Goal: Information Seeking & Learning: Learn about a topic

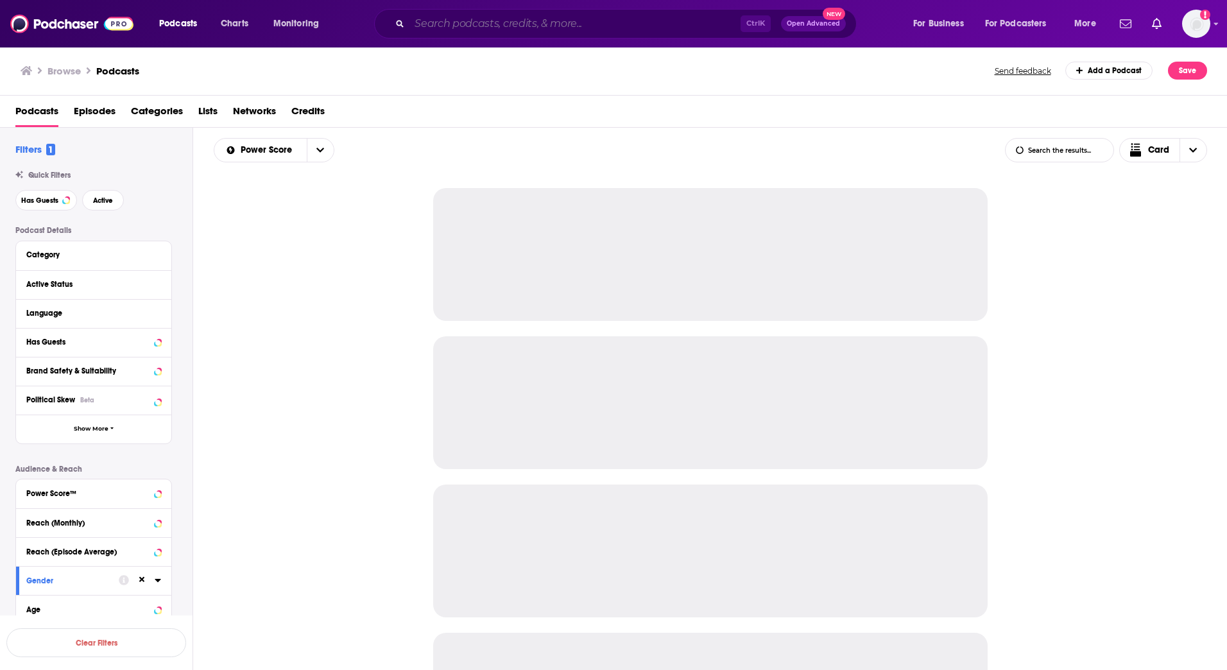
click at [630, 20] on input "Search podcasts, credits, & more..." at bounding box center [575, 23] width 331 height 21
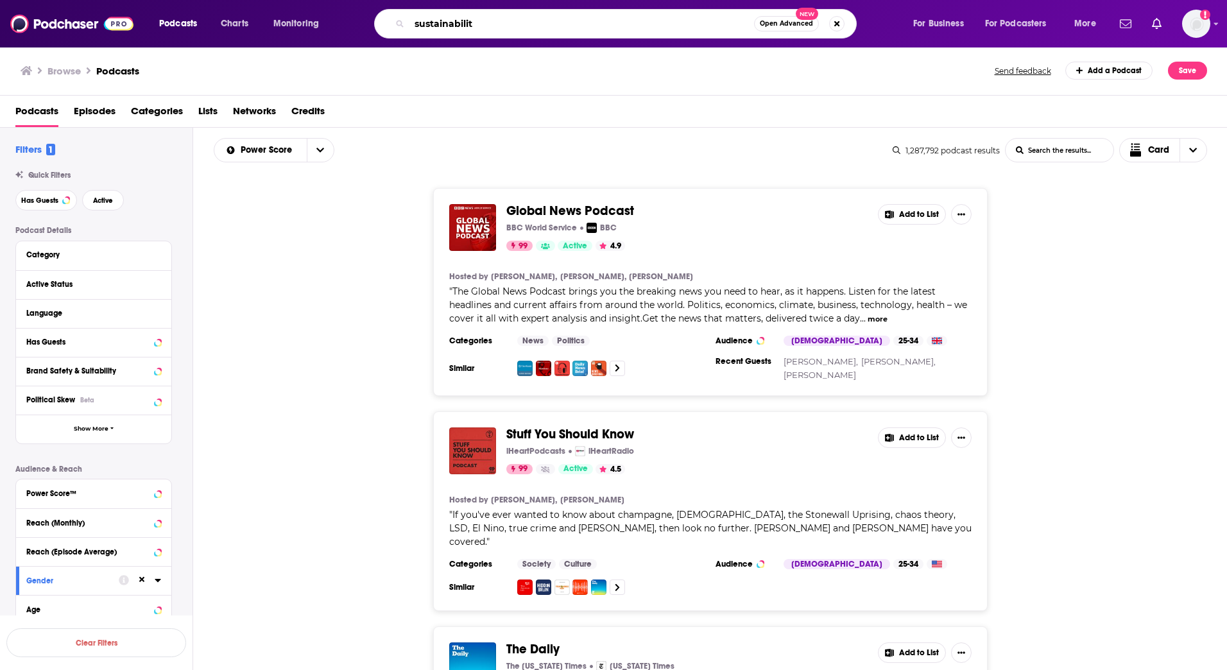
type input "sustainability"
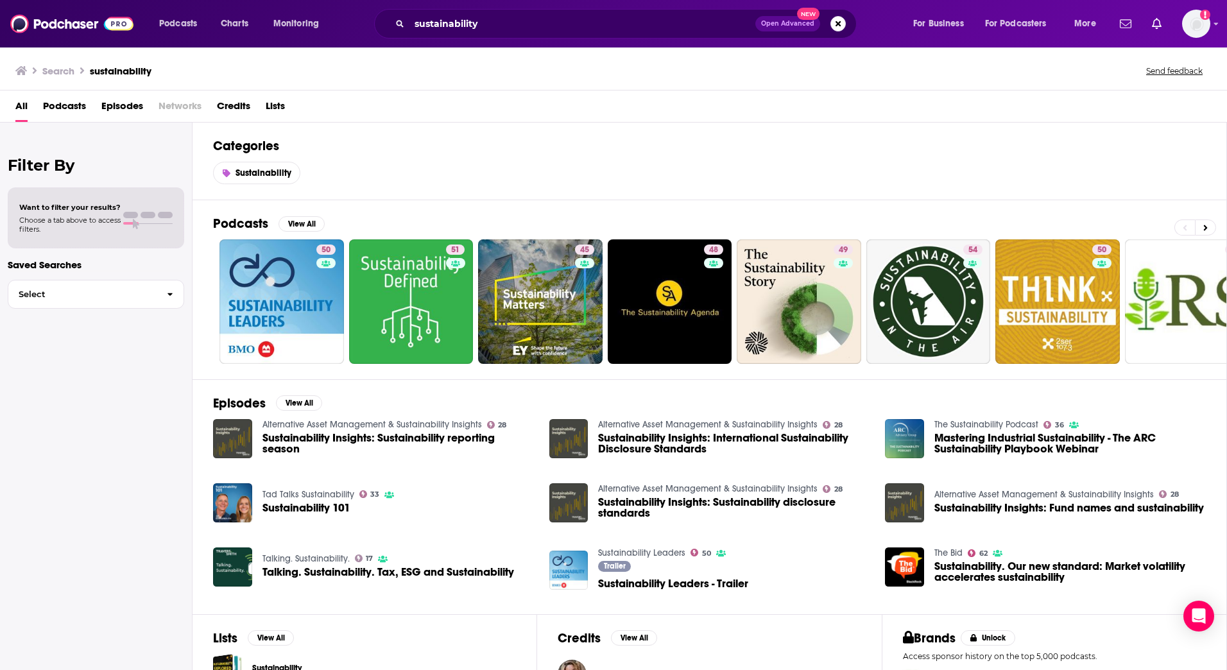
click at [58, 105] on span "Podcasts" at bounding box center [64, 109] width 43 height 26
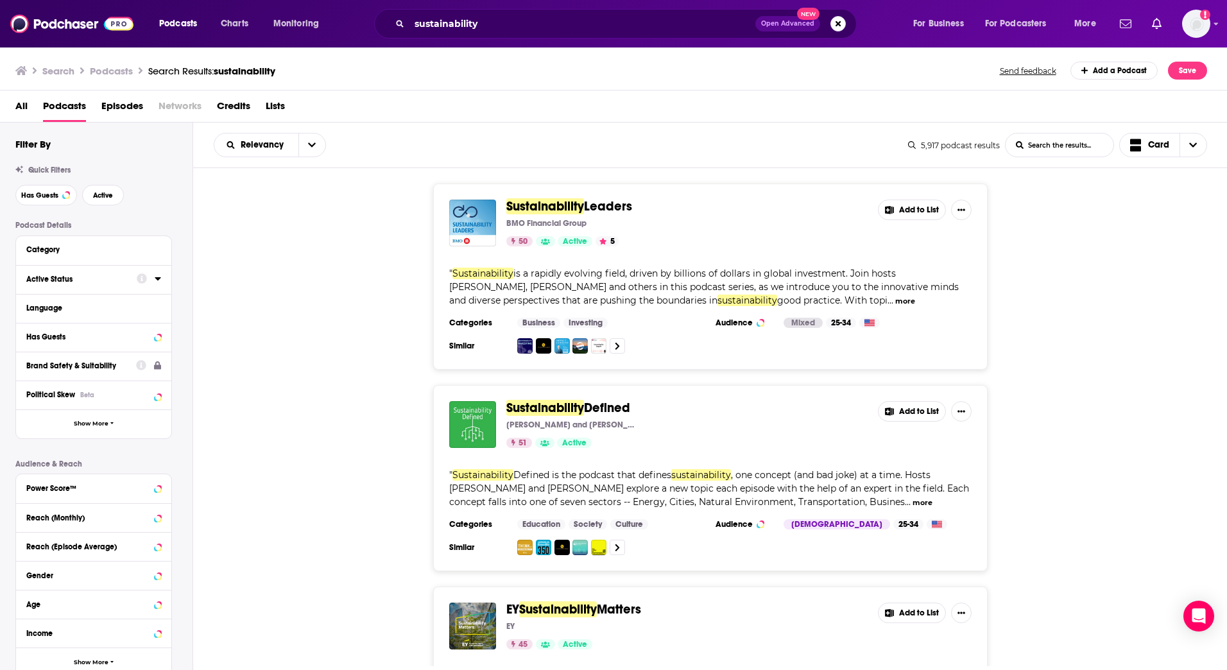
click at [80, 276] on div "Active Status" at bounding box center [77, 279] width 102 height 9
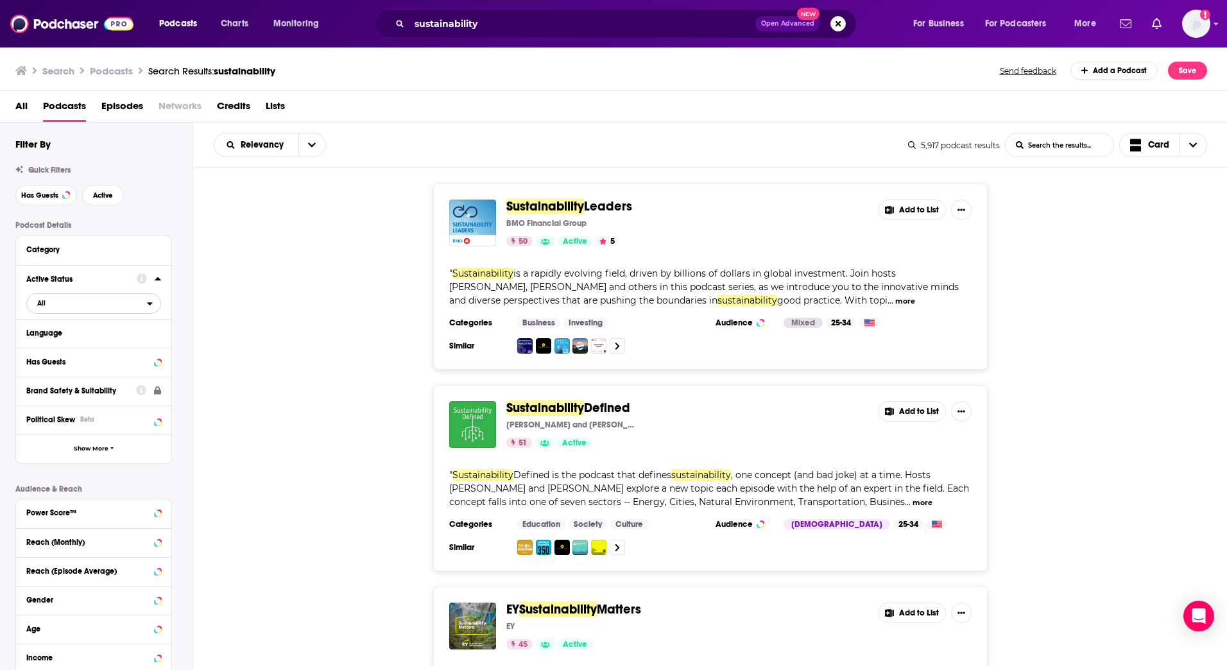
click at [101, 306] on span "All" at bounding box center [87, 303] width 120 height 17
click at [110, 347] on span "950" at bounding box center [130, 345] width 60 height 7
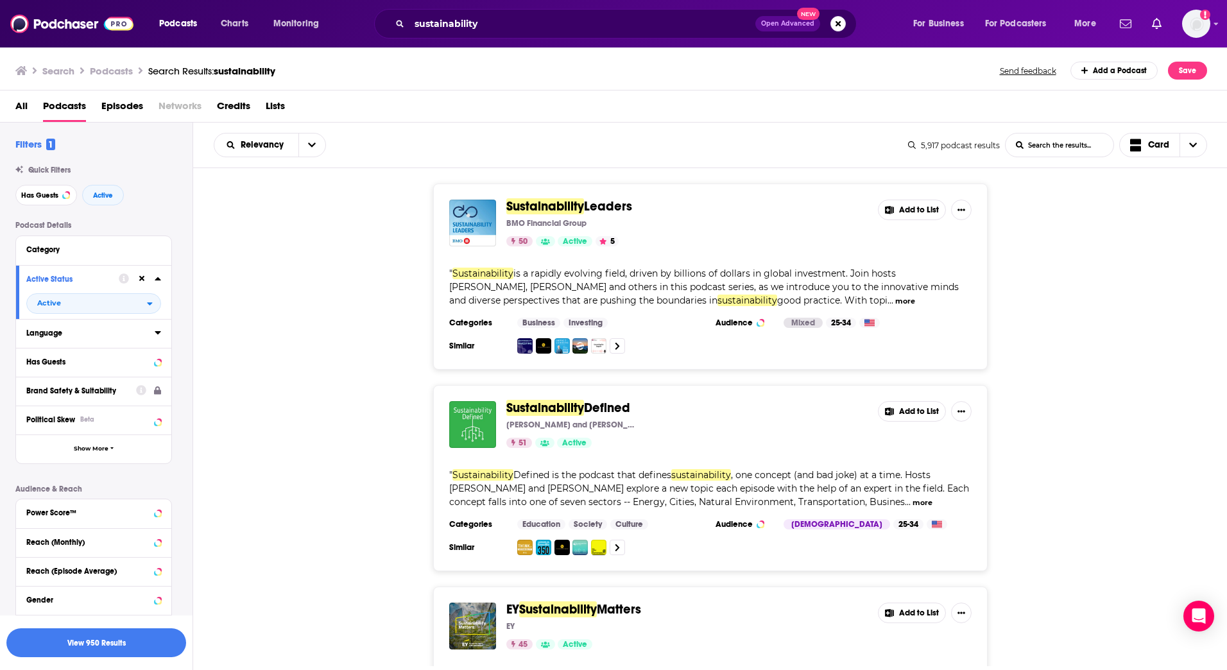
click at [125, 329] on div "Language" at bounding box center [86, 333] width 120 height 9
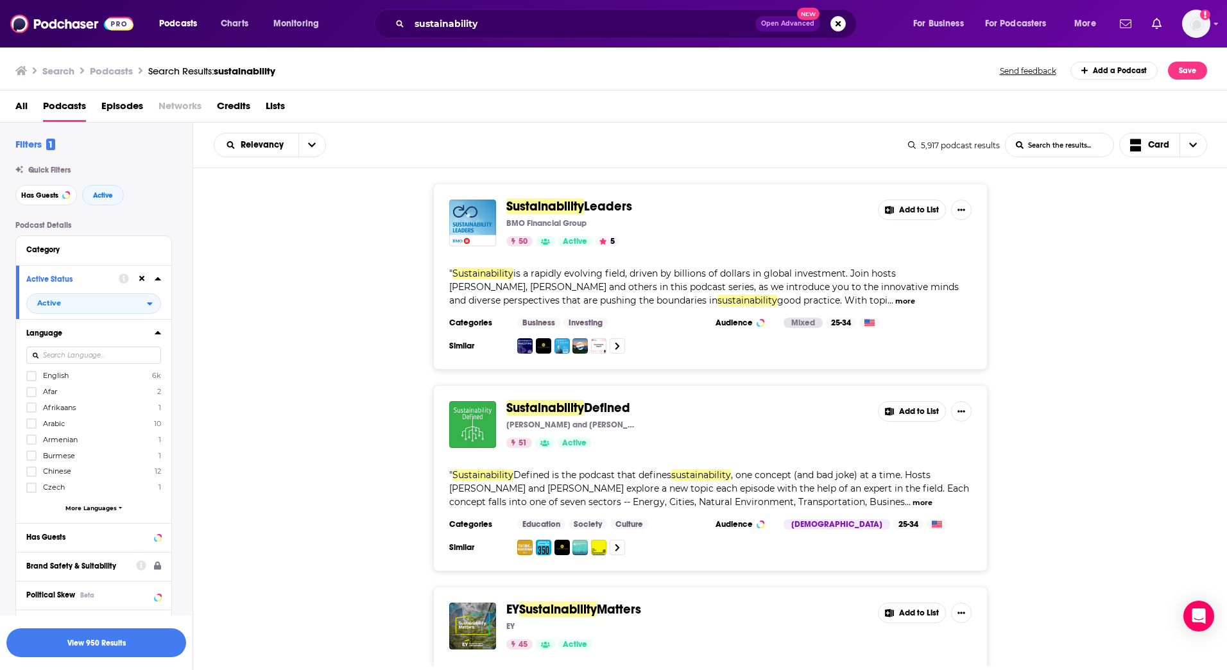
click at [46, 374] on span "English" at bounding box center [56, 375] width 26 height 9
click at [31, 380] on input "multiSelectOption-en-0" at bounding box center [31, 380] width 0 height 0
click at [115, 641] on button "View 912 Results" at bounding box center [96, 643] width 180 height 29
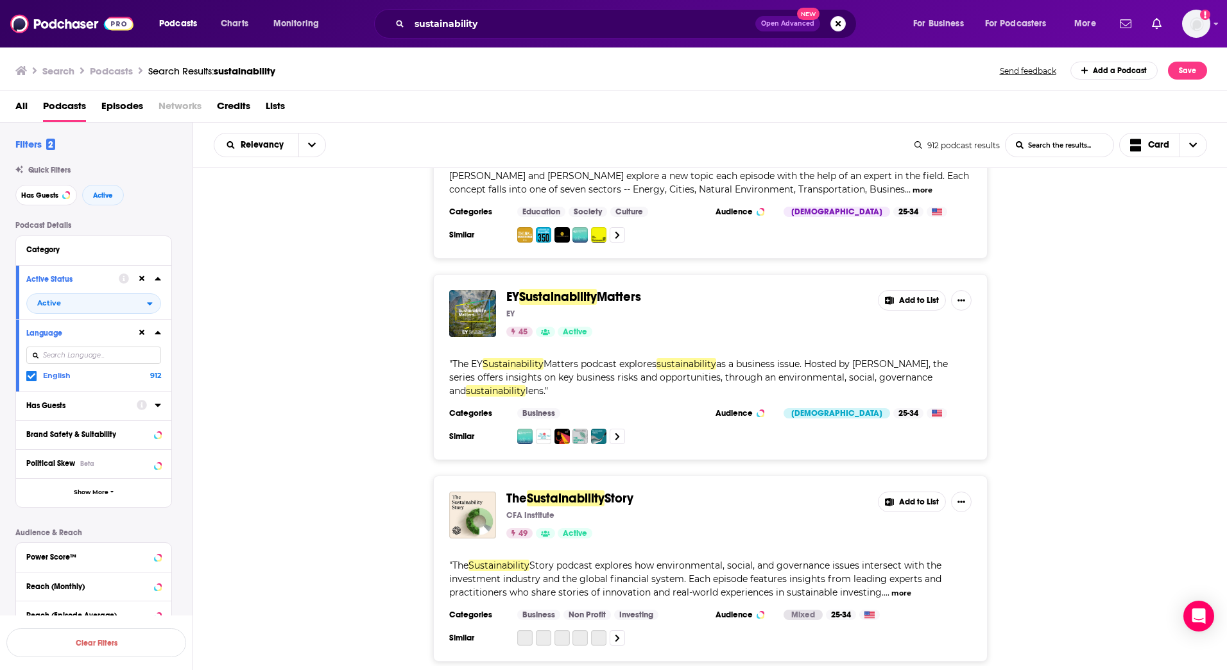
scroll to position [321, 0]
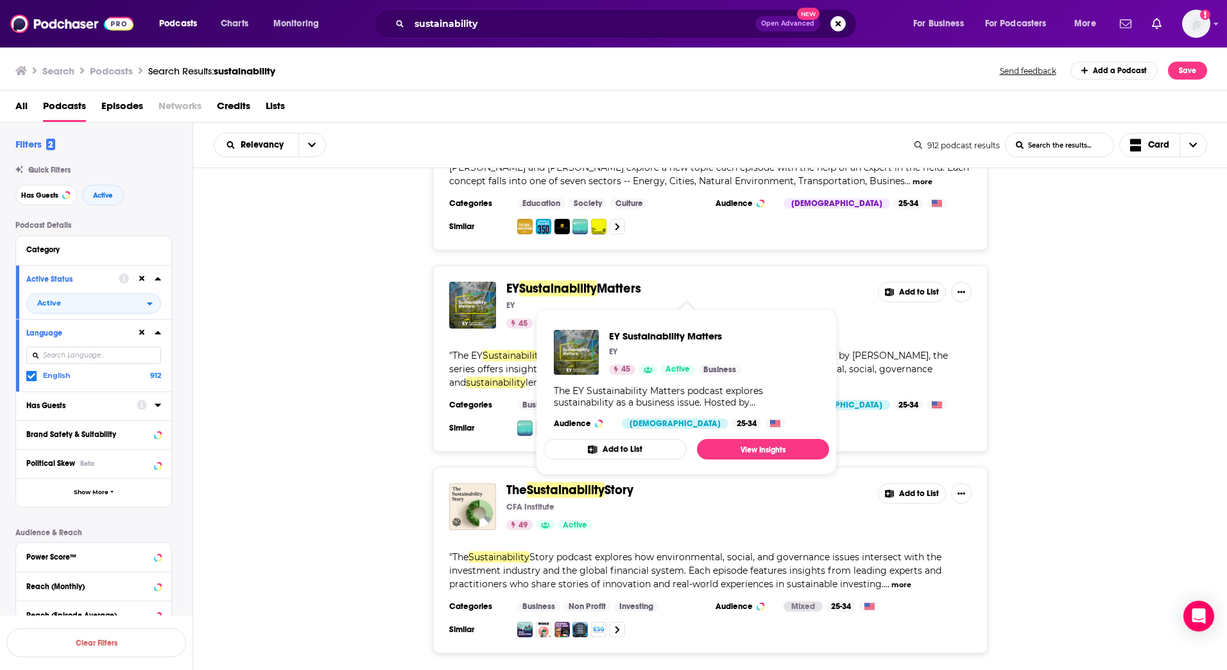
click at [561, 287] on span "Sustainability" at bounding box center [558, 289] width 78 height 16
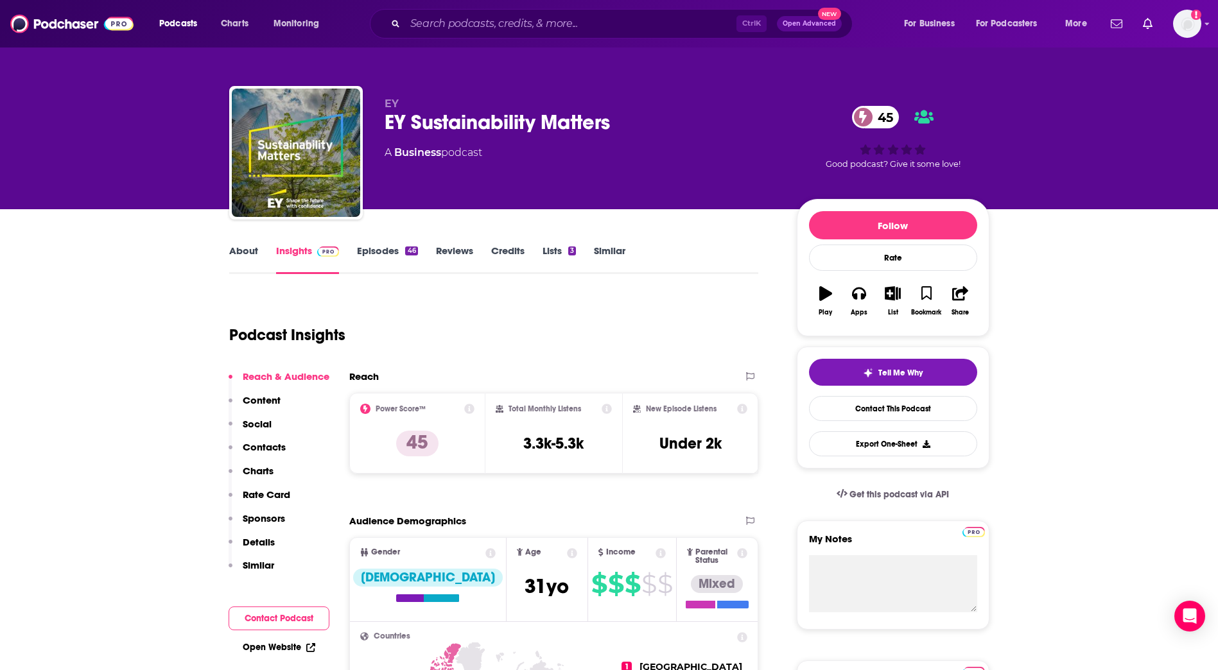
click at [252, 265] on link "About" at bounding box center [243, 260] width 29 height 30
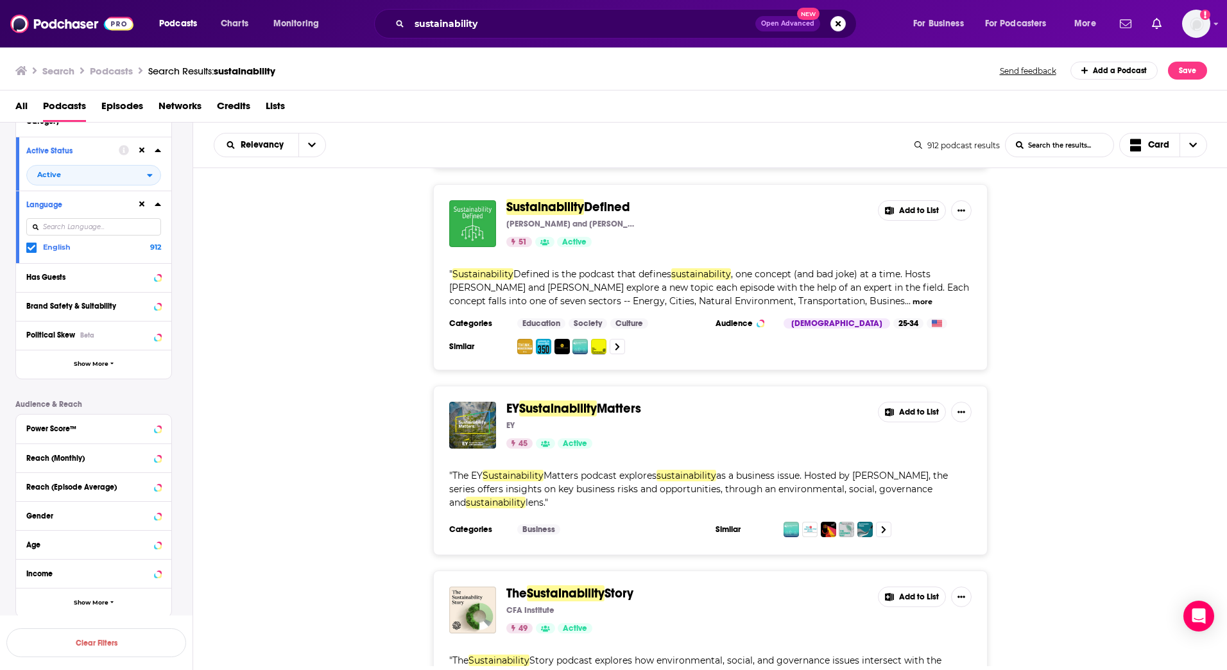
scroll to position [257, 0]
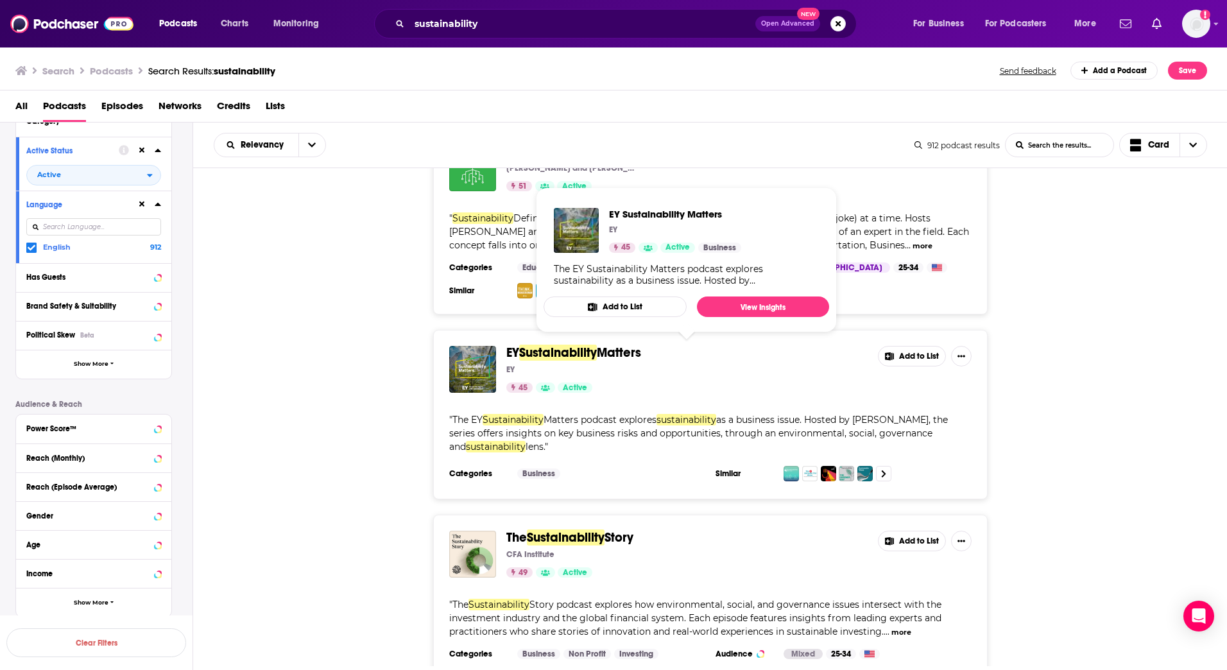
click at [722, 352] on span "EY Sustainability Matters" at bounding box center [687, 353] width 361 height 14
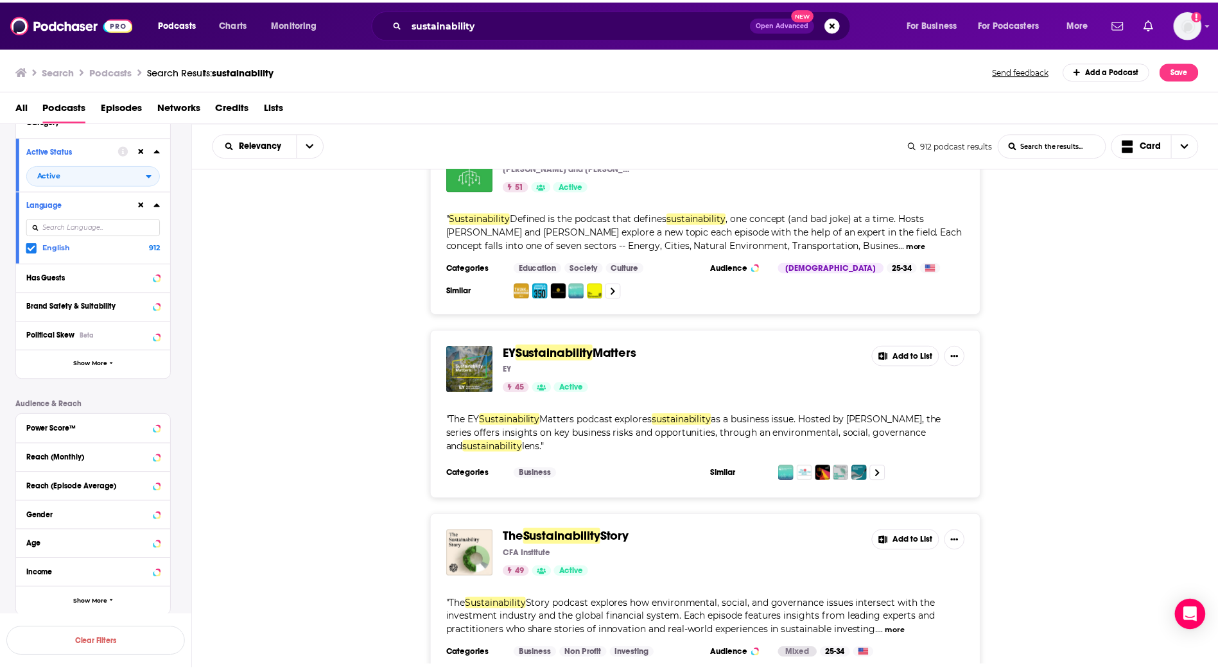
scroll to position [0, 0]
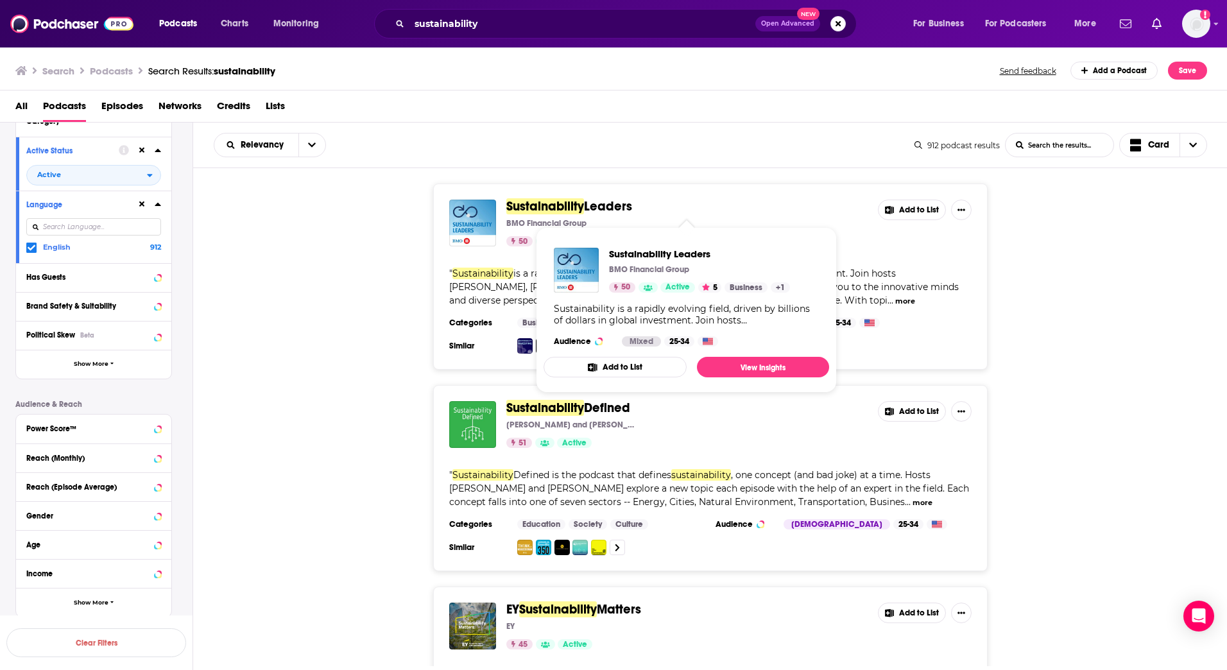
click at [573, 207] on span "Sustainability" at bounding box center [546, 206] width 78 height 16
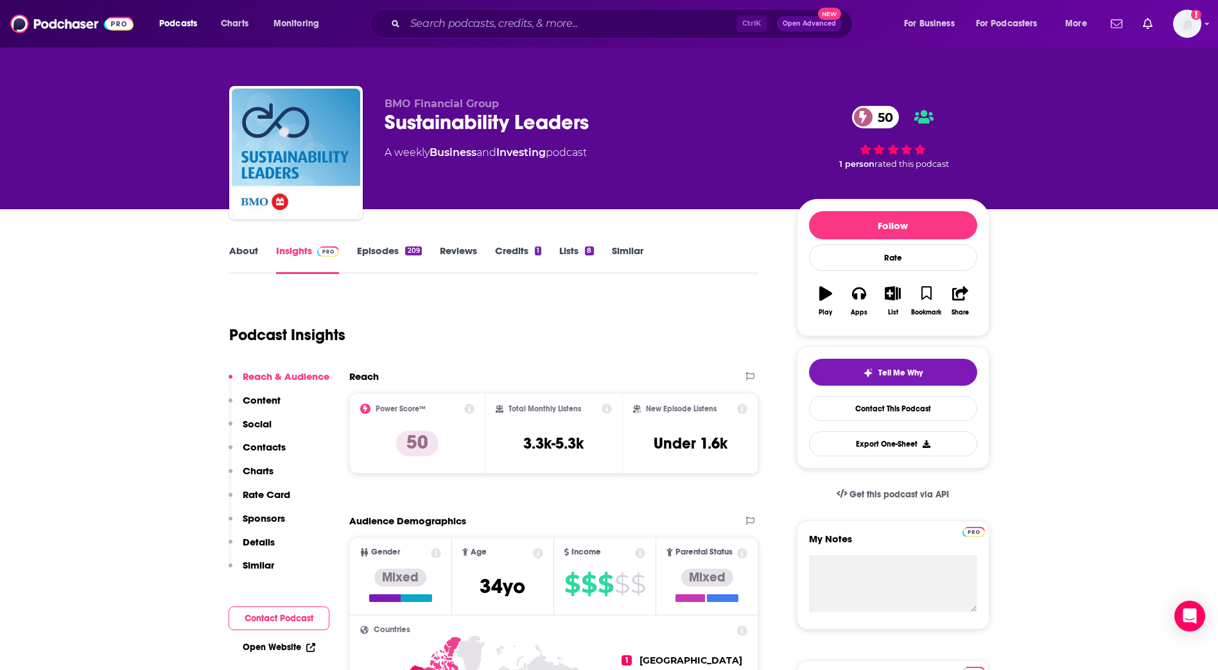
click at [243, 250] on link "About" at bounding box center [243, 260] width 29 height 30
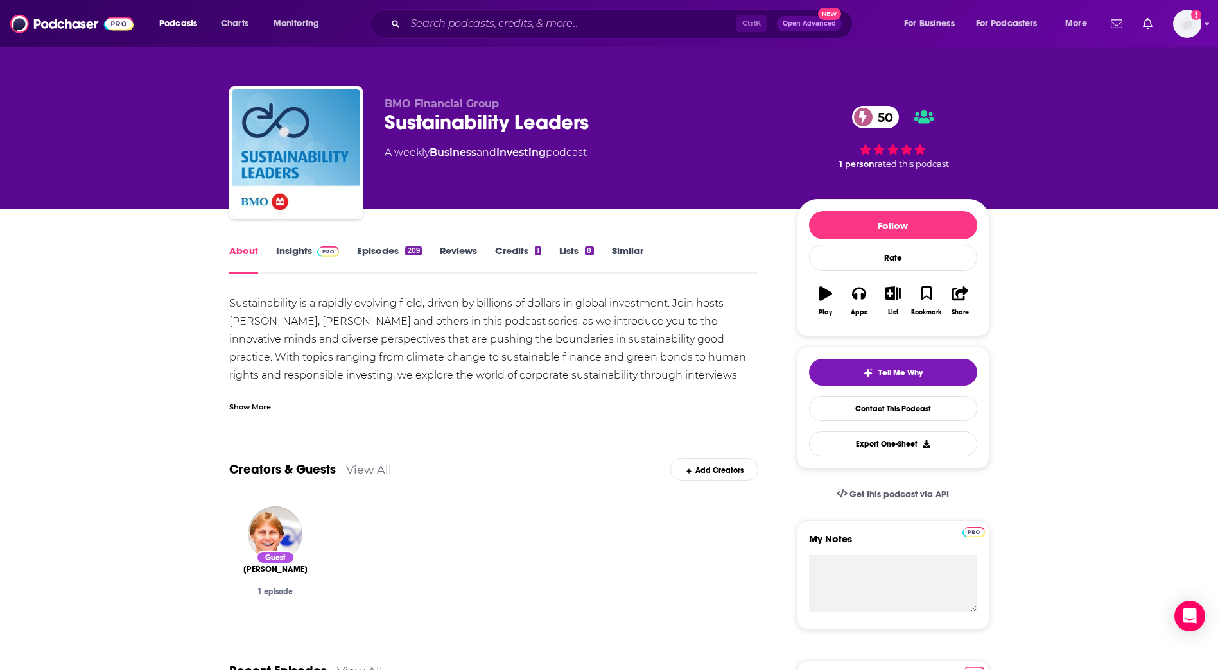
click at [302, 249] on link "Insights" at bounding box center [308, 260] width 64 height 30
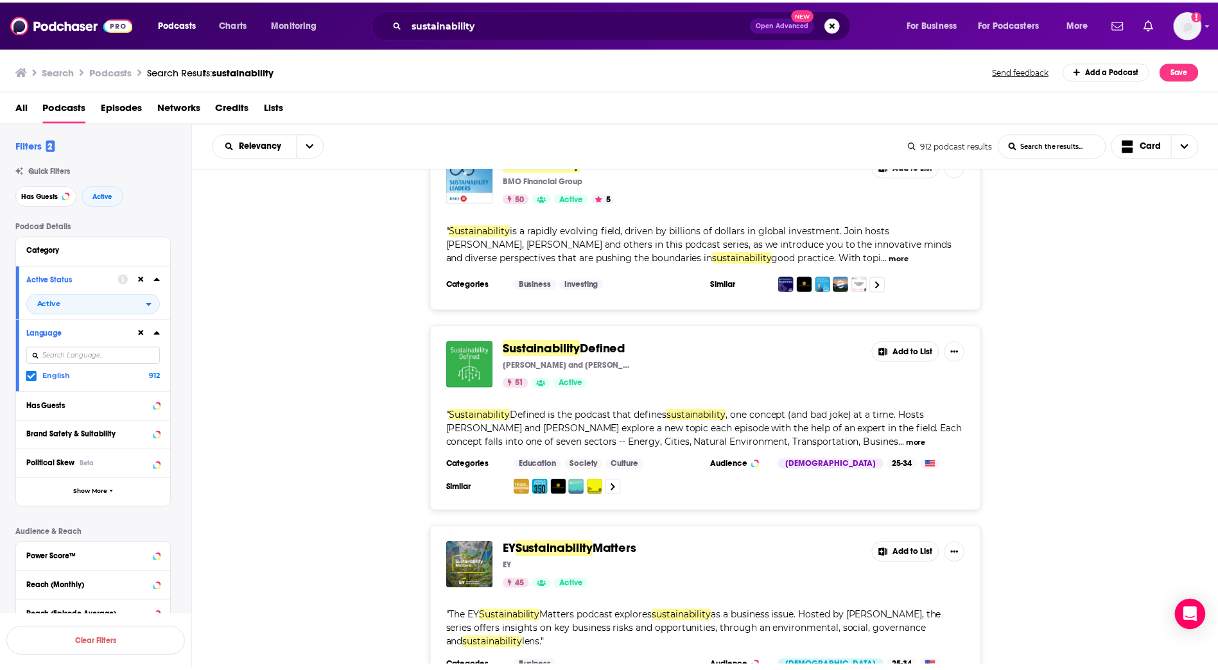
scroll to position [64, 0]
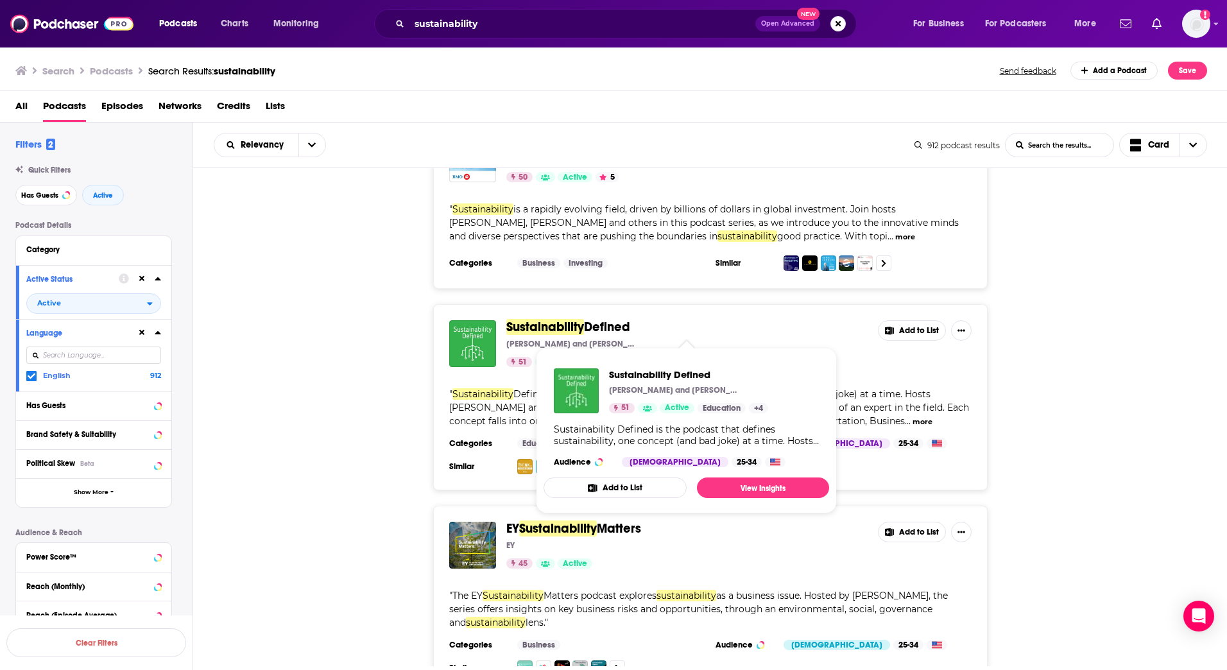
click at [604, 323] on span "Defined" at bounding box center [607, 327] width 46 height 16
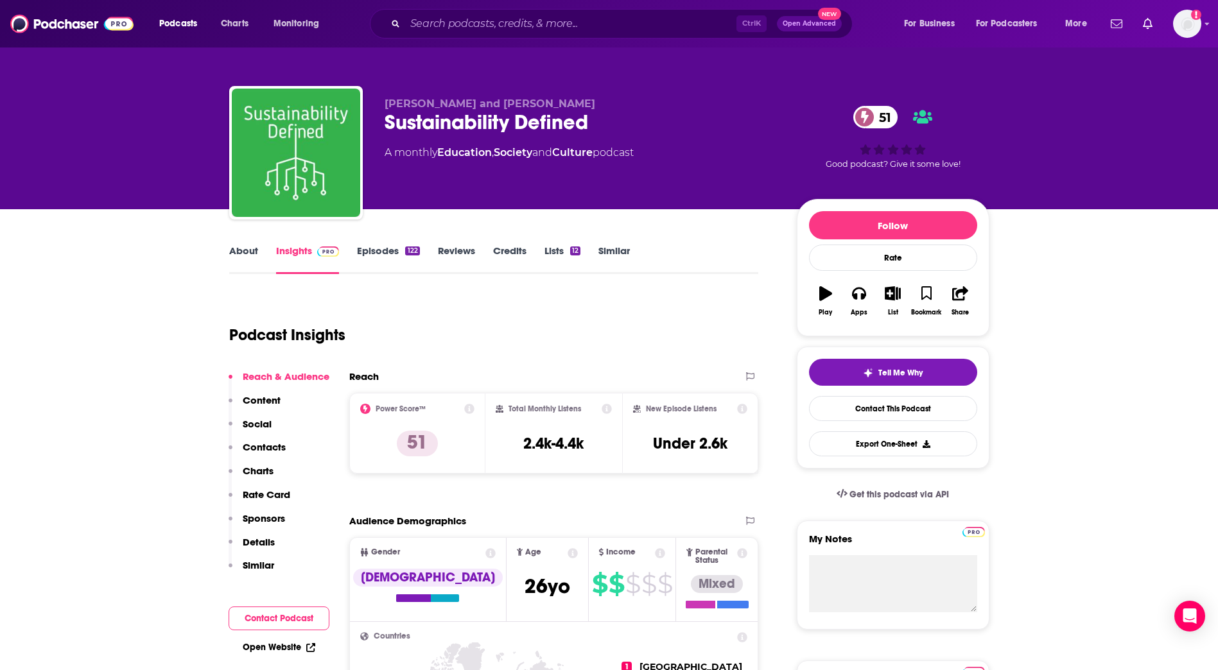
click at [245, 251] on link "About" at bounding box center [243, 260] width 29 height 30
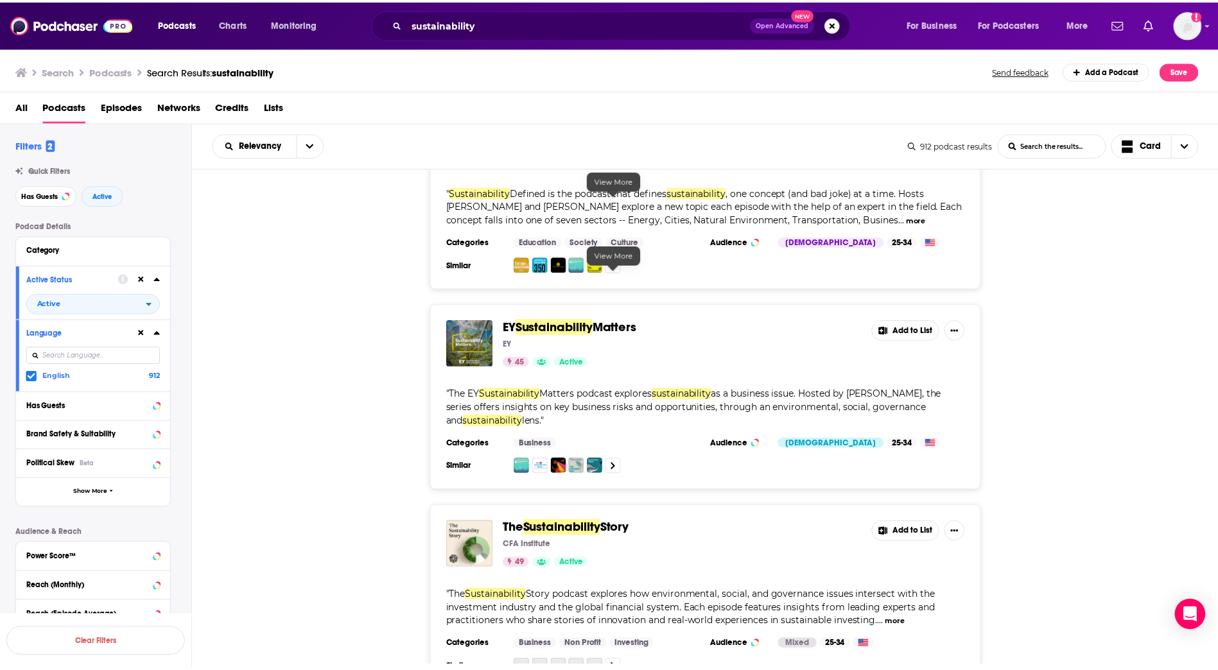
scroll to position [321, 0]
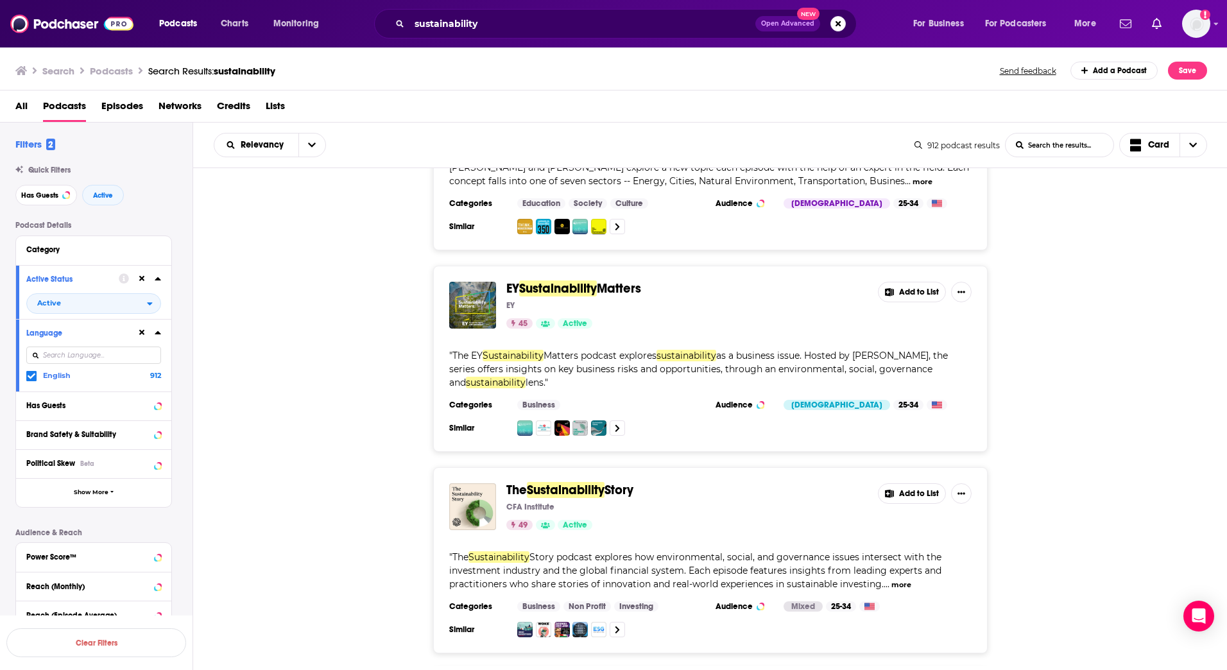
click at [613, 286] on span "Matters" at bounding box center [619, 289] width 44 height 16
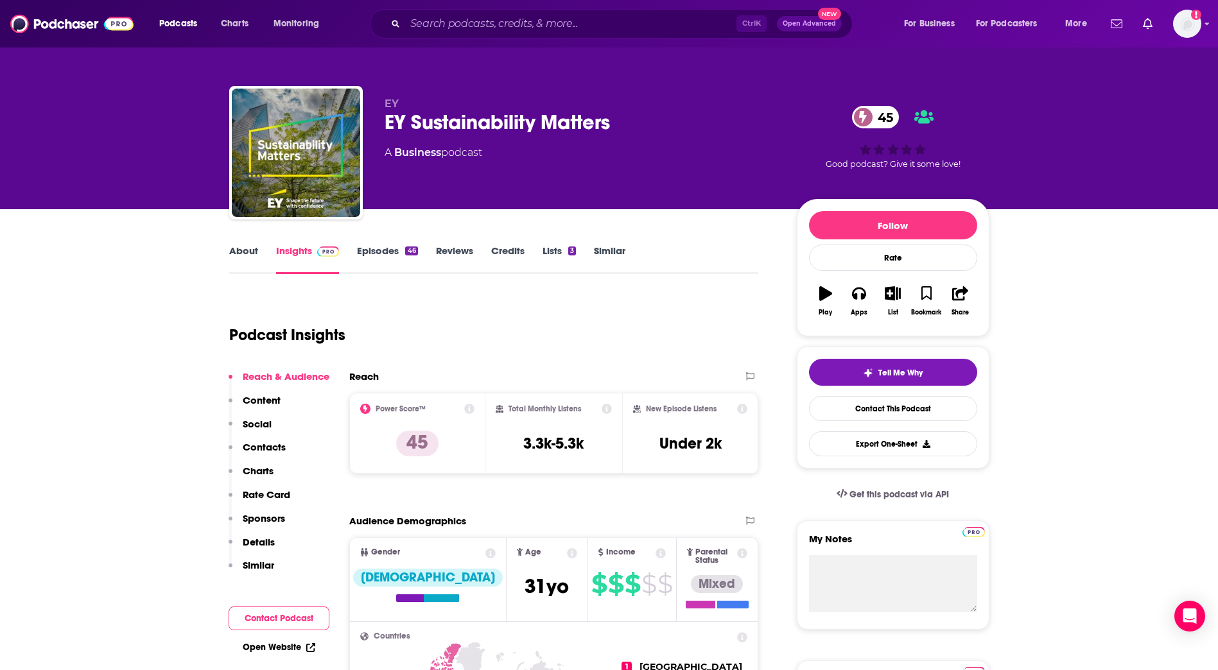
click at [239, 254] on link "About" at bounding box center [243, 260] width 29 height 30
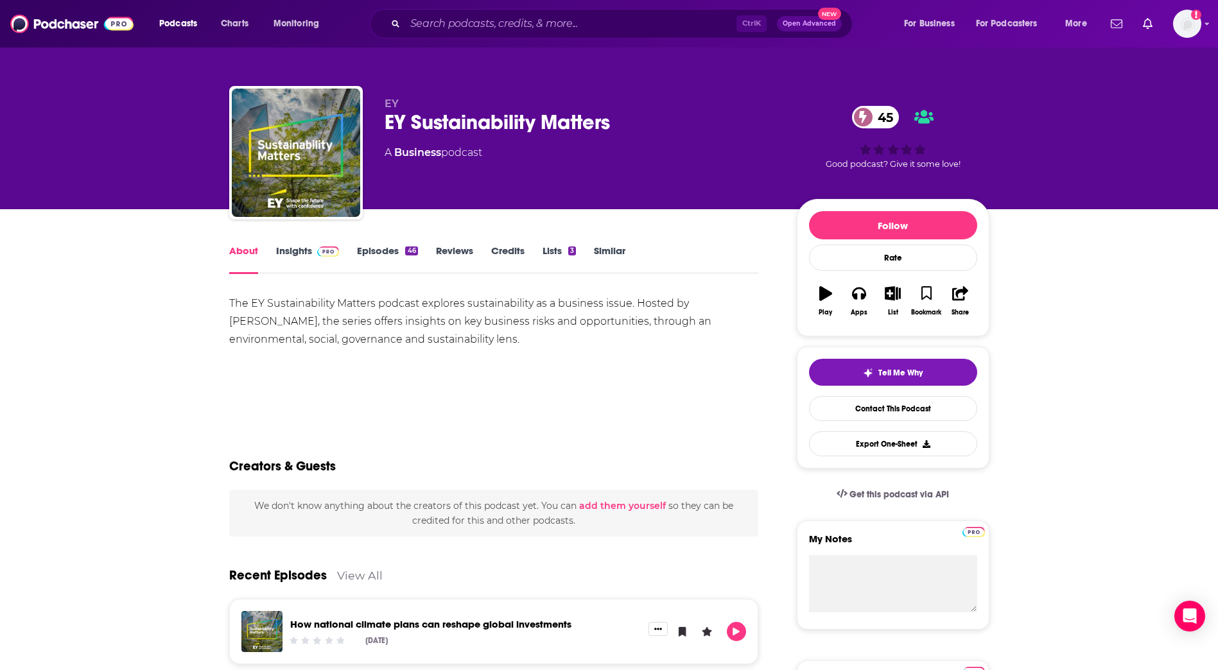
click at [318, 254] on img at bounding box center [328, 252] width 22 height 10
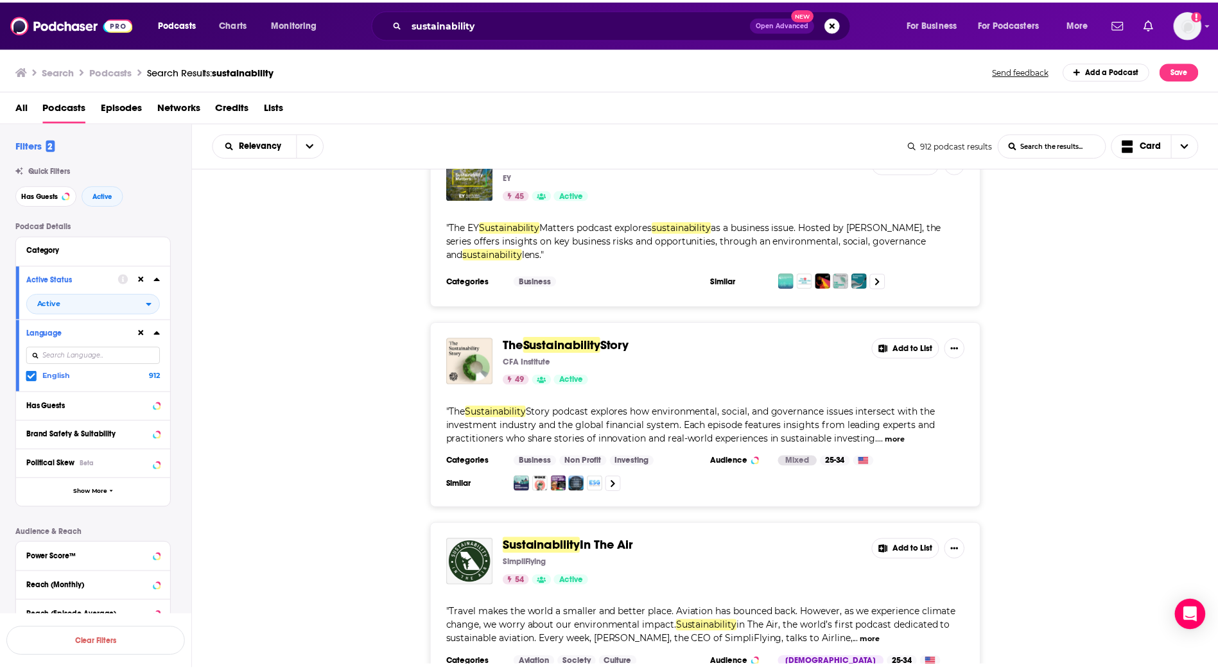
scroll to position [514, 0]
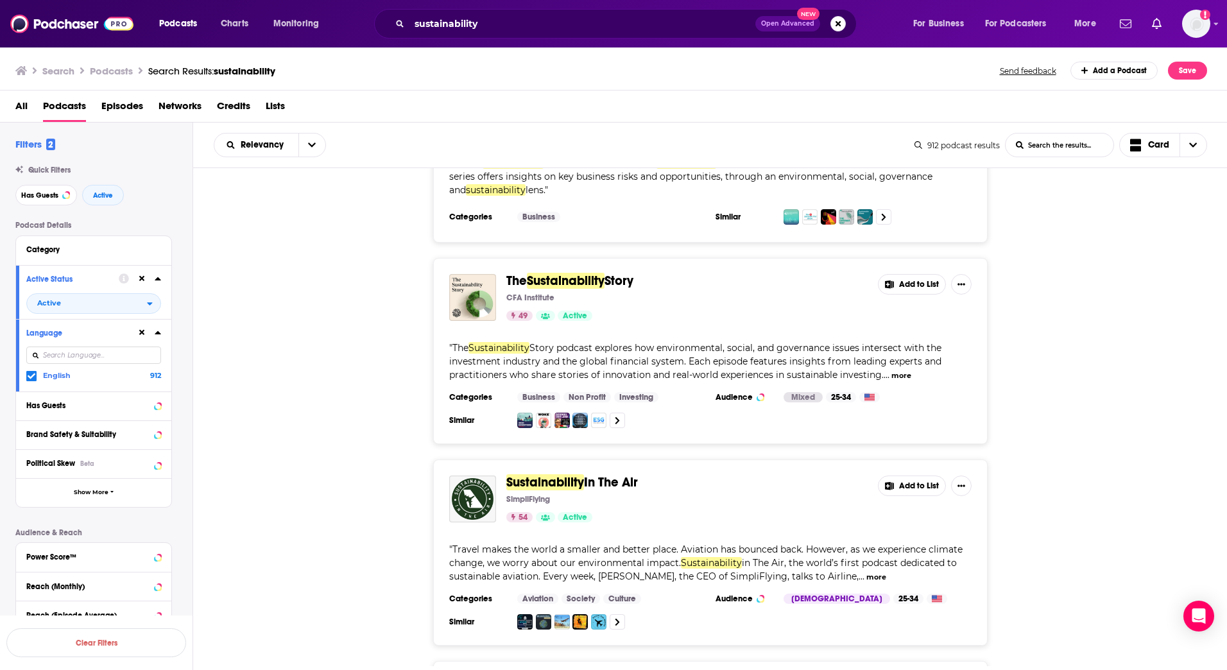
click at [952, 353] on div "" The Sustainability Story podcast explores how environmental, social, and gove…" at bounding box center [710, 362] width 523 height 40
click at [592, 275] on span "Sustainability" at bounding box center [566, 281] width 78 height 16
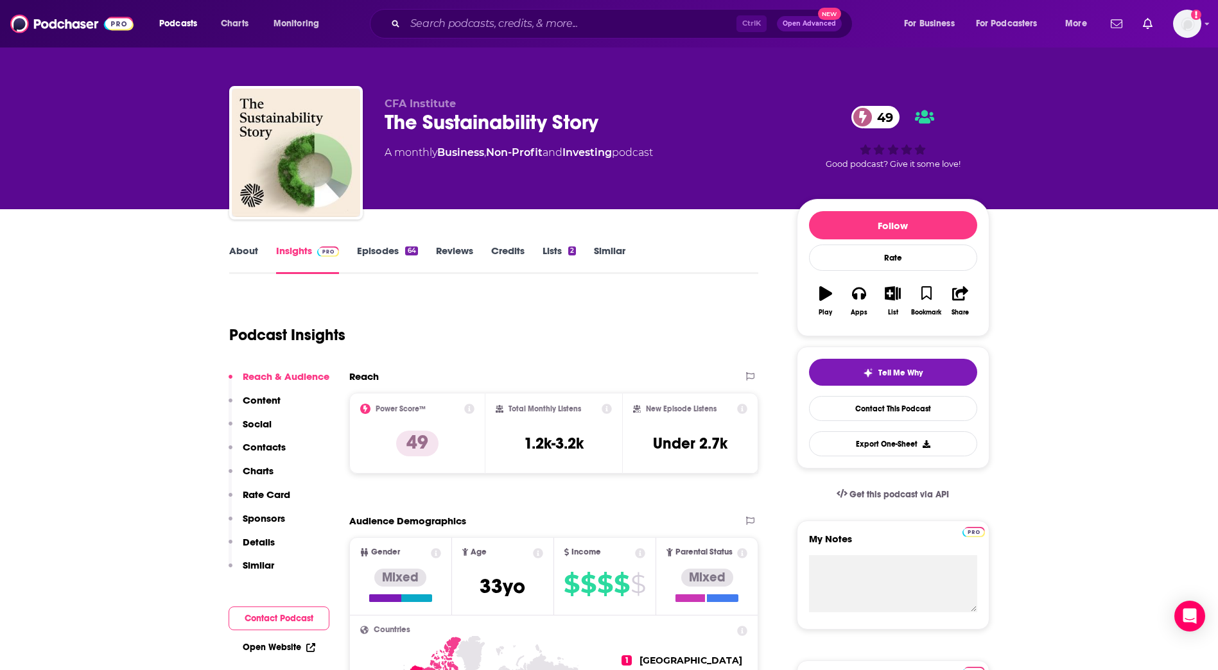
click at [241, 246] on link "About" at bounding box center [243, 260] width 29 height 30
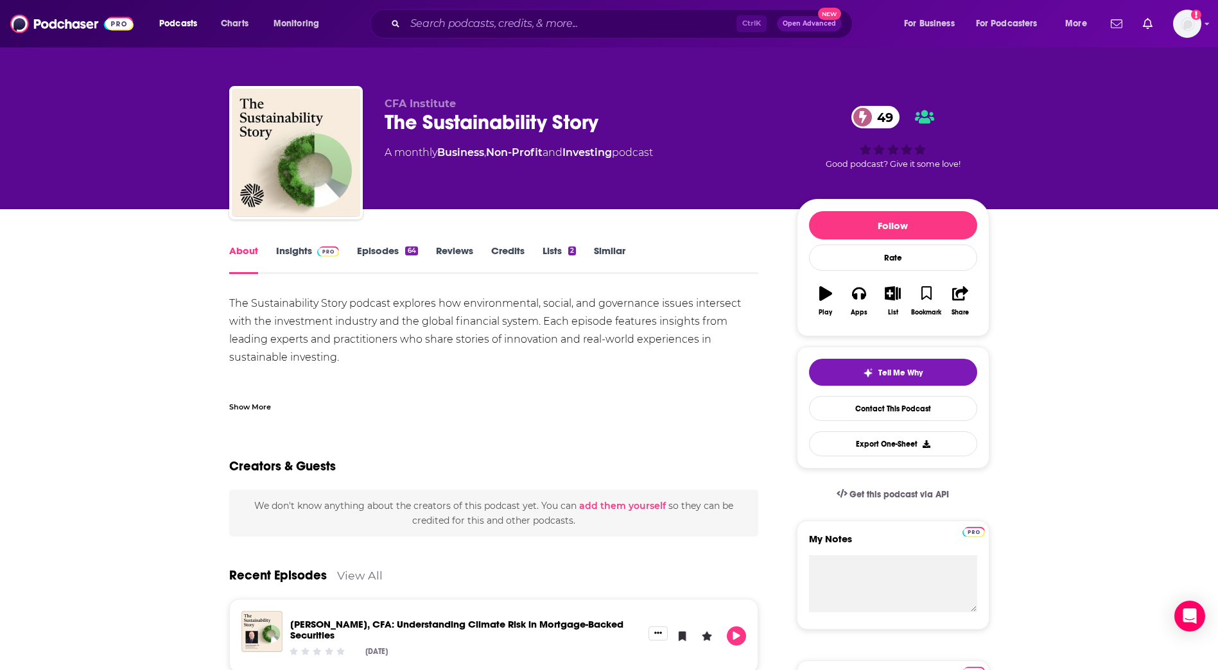
click at [289, 254] on link "Insights" at bounding box center [308, 260] width 64 height 30
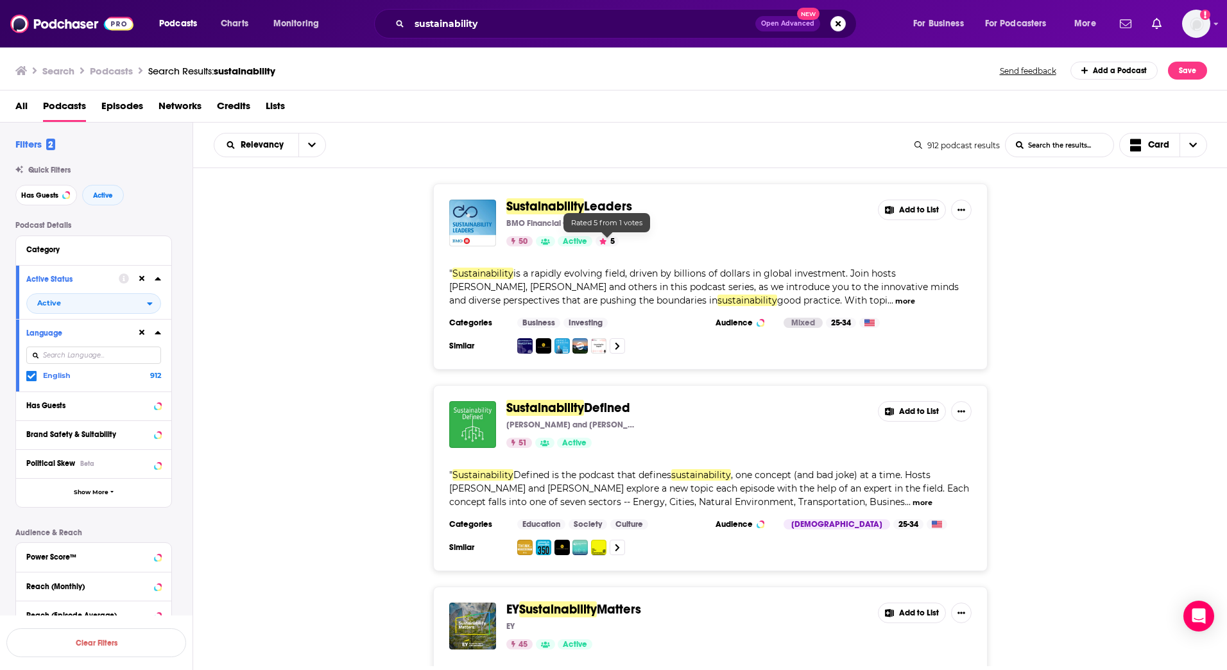
click at [573, 201] on span "Sustainability" at bounding box center [546, 206] width 78 height 16
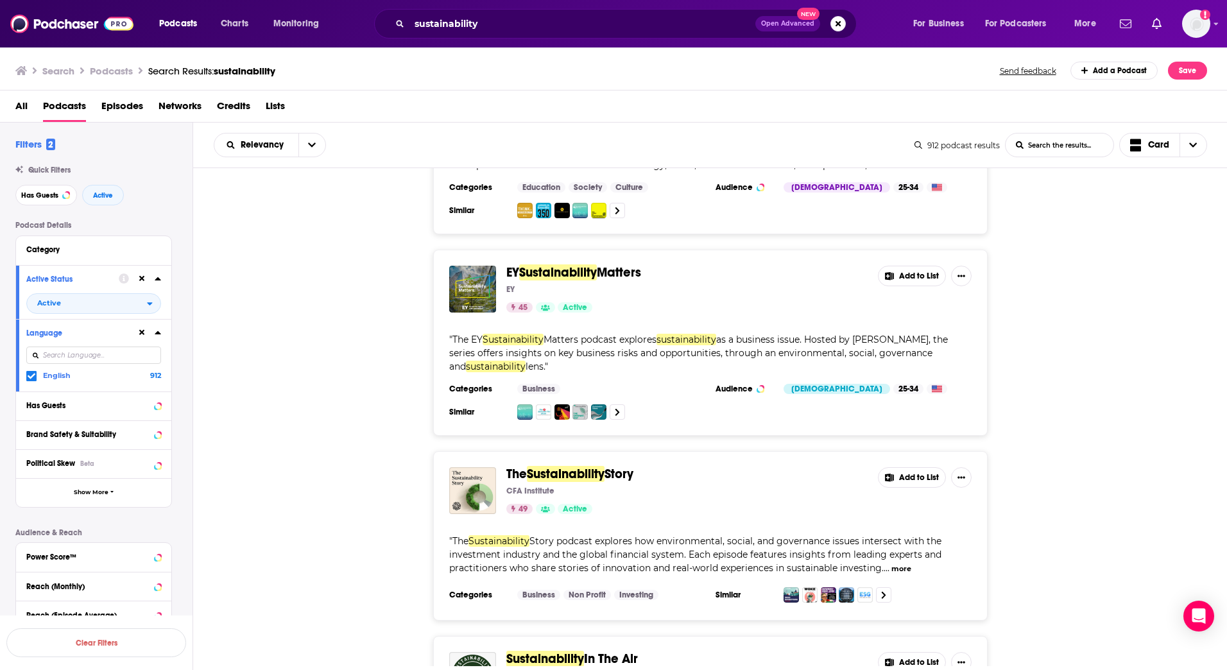
scroll to position [385, 0]
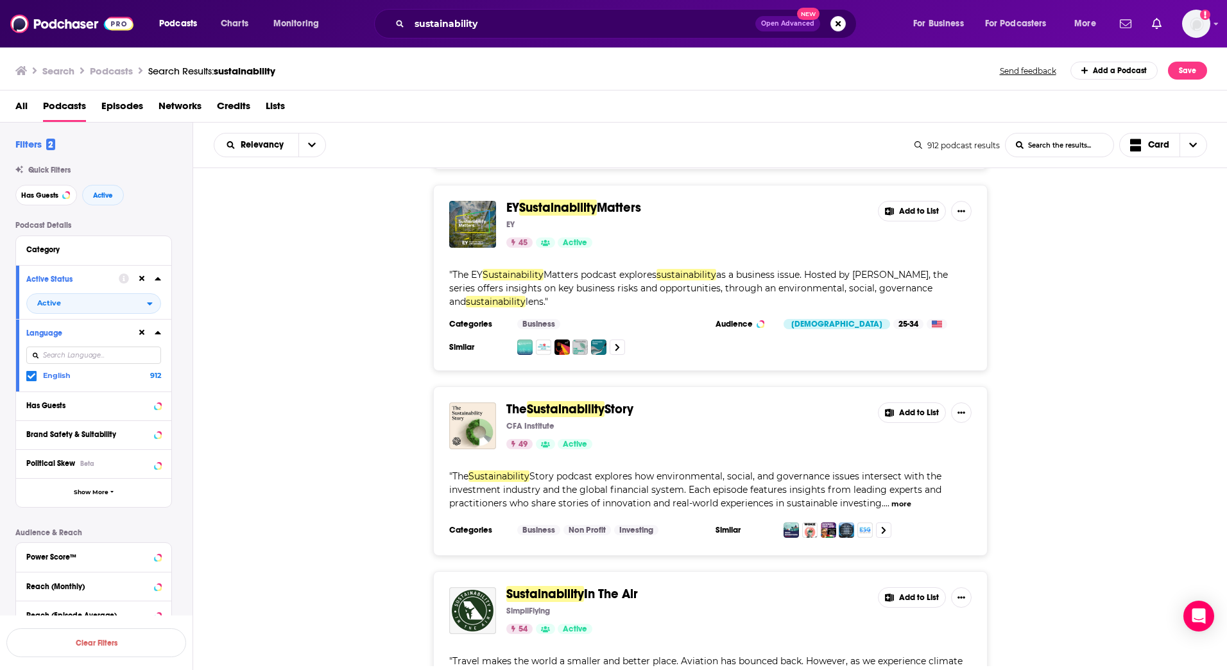
click at [597, 211] on span "Sustainability" at bounding box center [558, 208] width 78 height 16
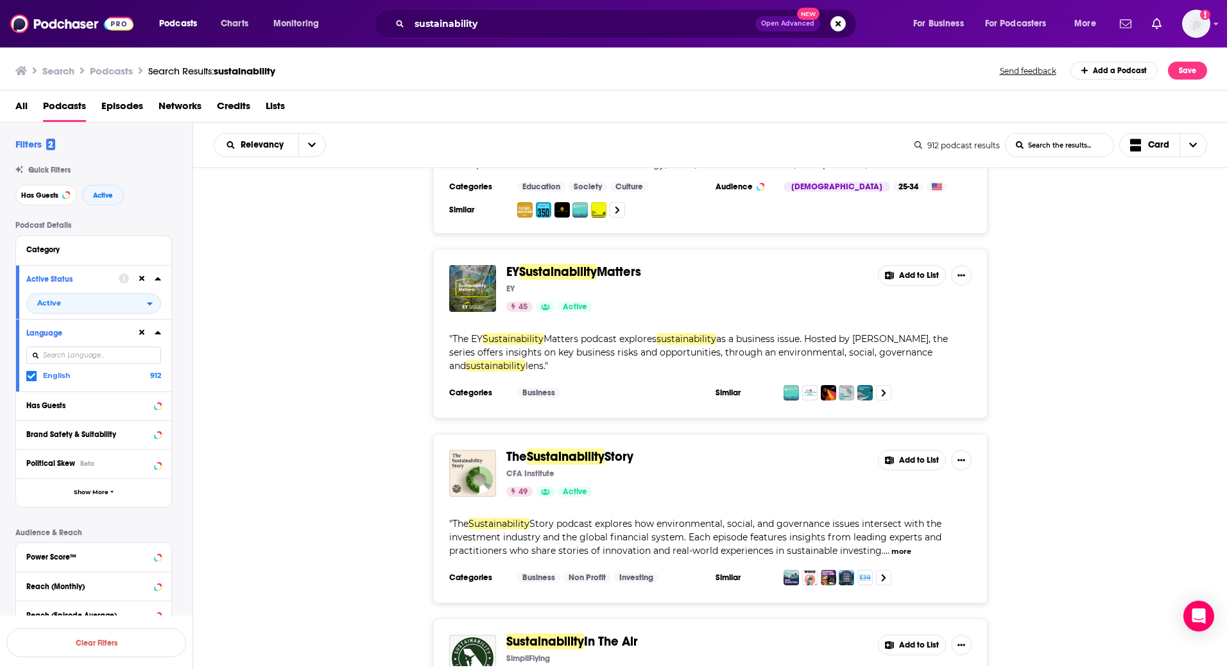
scroll to position [449, 0]
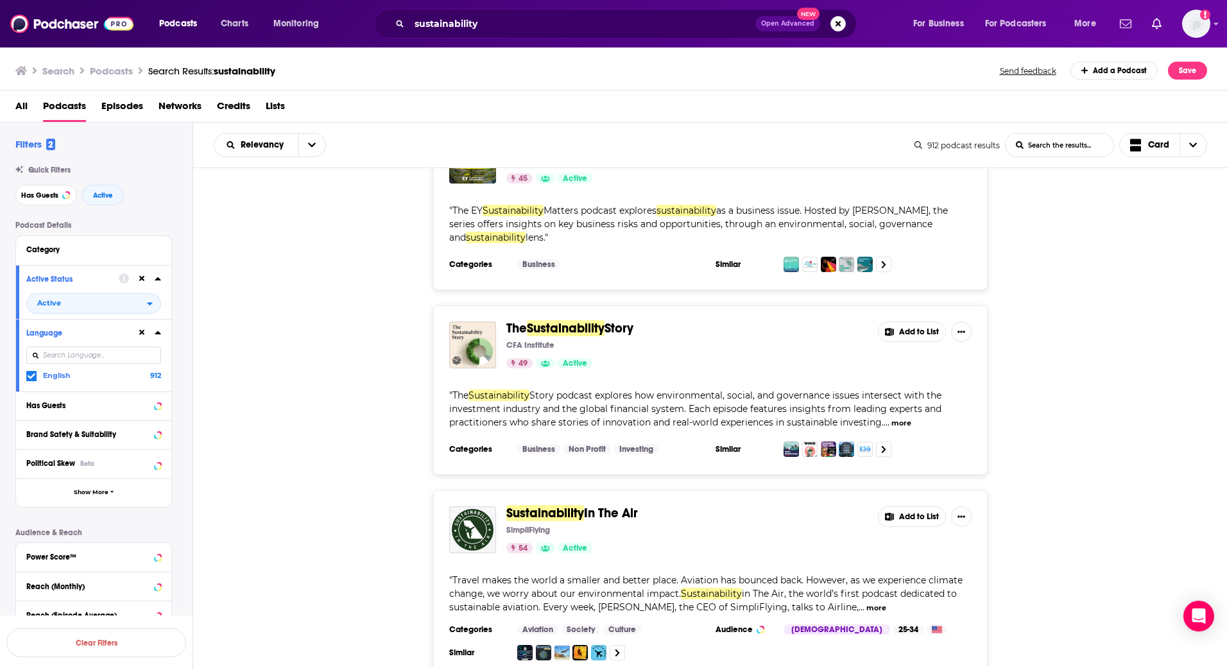
click at [588, 342] on div "CFA Institute" at bounding box center [687, 345] width 361 height 10
click at [598, 322] on span "Sustainability" at bounding box center [566, 328] width 78 height 16
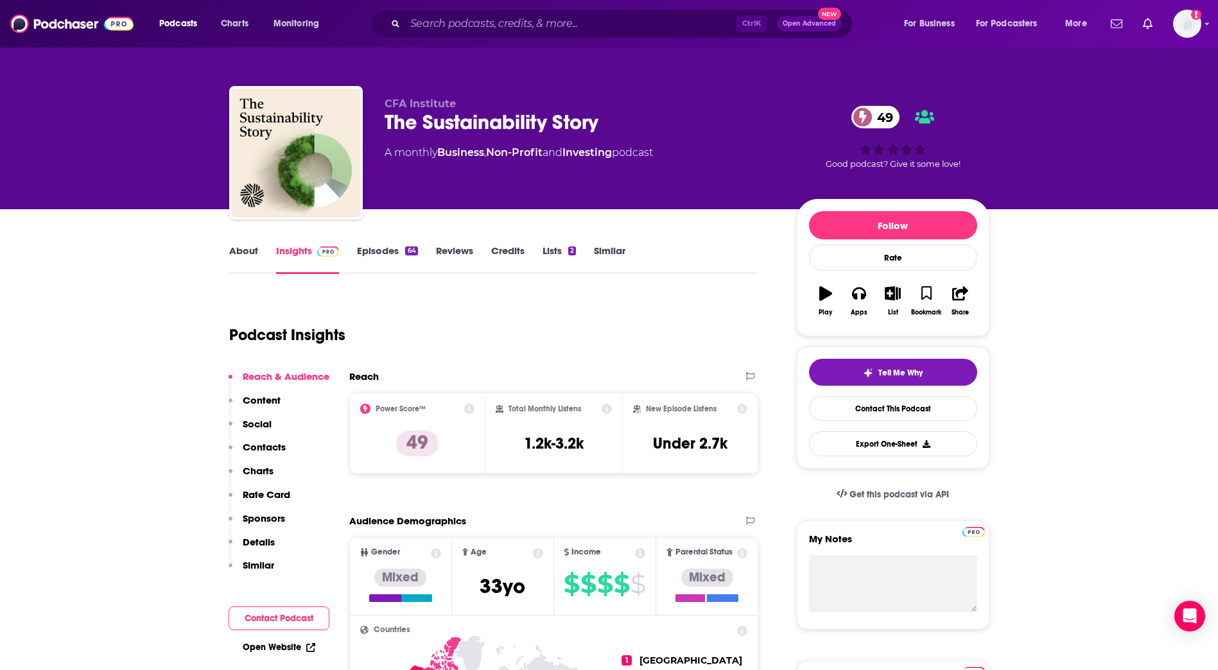
click at [242, 243] on div "About Insights Episodes 64 Reviews Credits Lists 2 Similar" at bounding box center [494, 258] width 530 height 31
click at [243, 252] on link "About" at bounding box center [243, 260] width 29 height 30
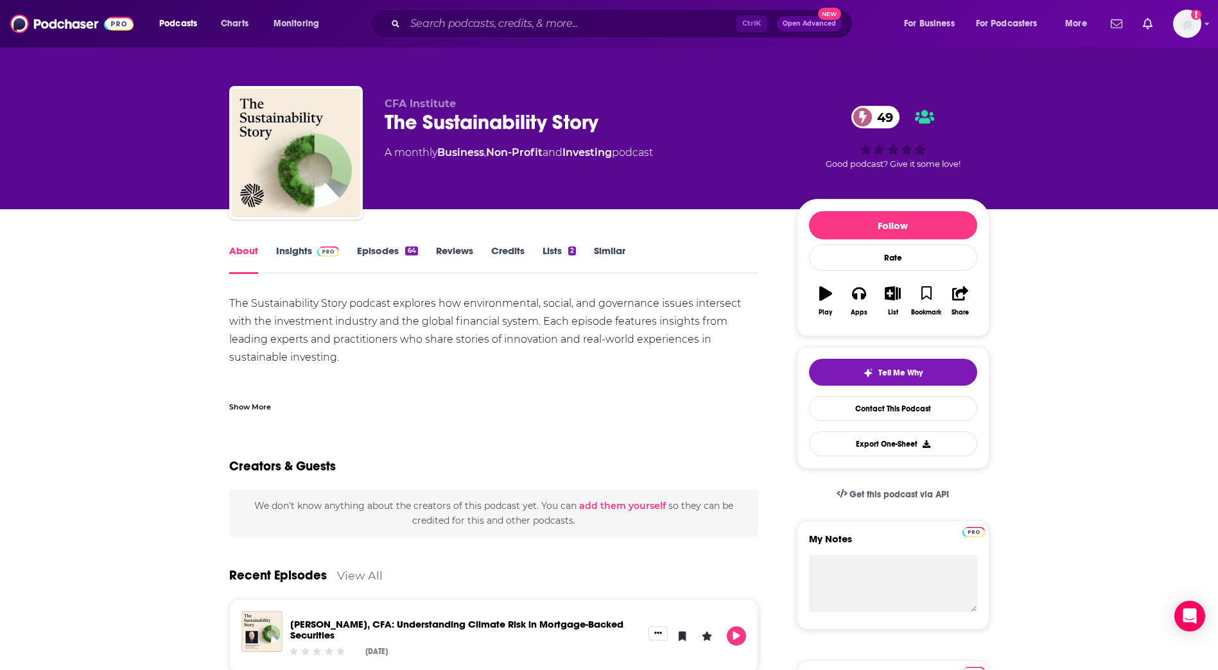
click at [386, 322] on div "The Sustainability Story podcast explores how environmental, social, and govern…" at bounding box center [494, 376] width 530 height 162
click at [406, 323] on div "The Sustainability Story podcast explores how environmental, social, and govern…" at bounding box center [494, 376] width 530 height 162
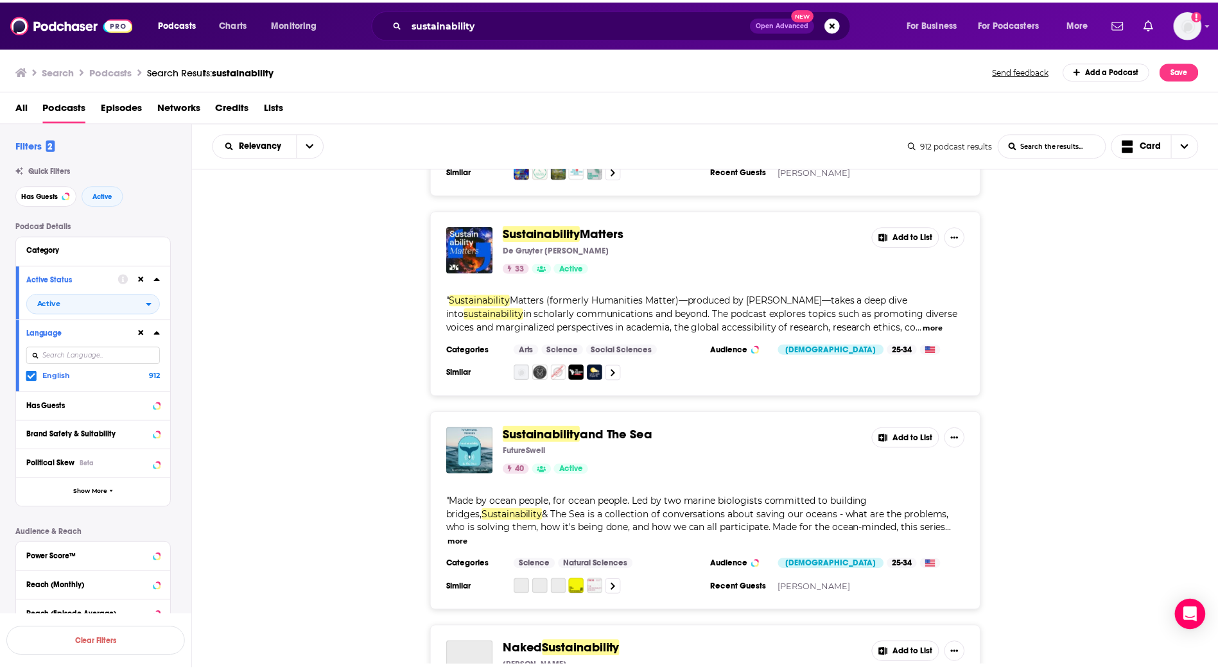
scroll to position [1926, 0]
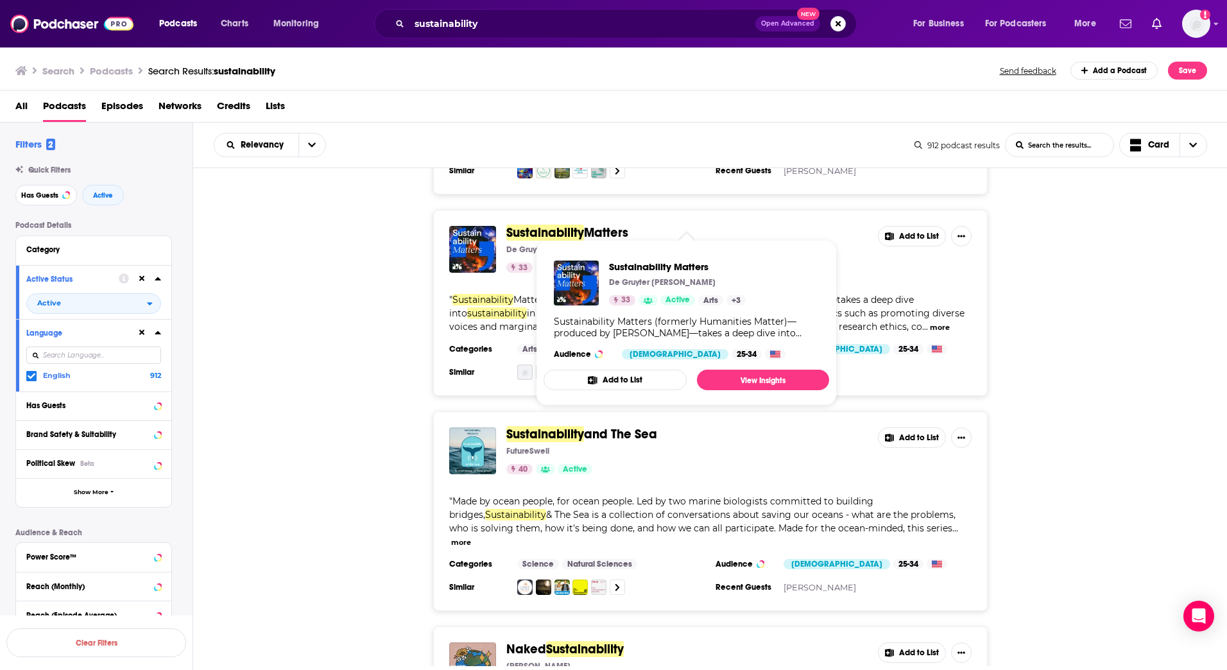
click at [604, 225] on span "Matters" at bounding box center [606, 233] width 44 height 16
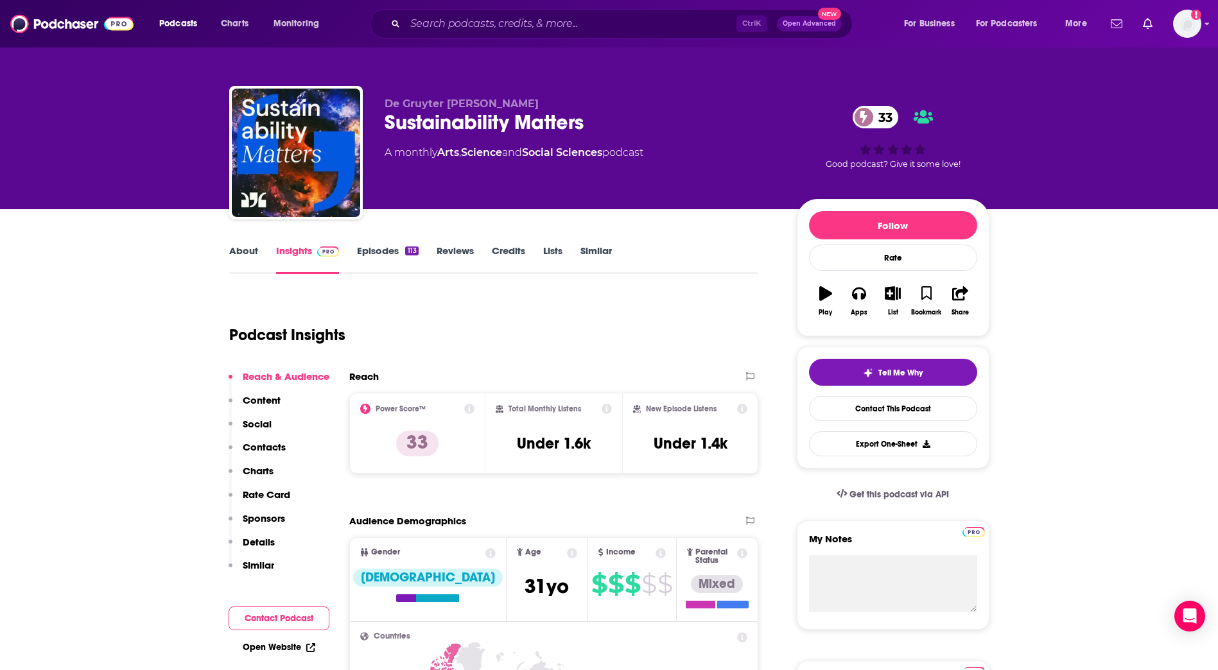
click at [241, 247] on link "About" at bounding box center [243, 260] width 29 height 30
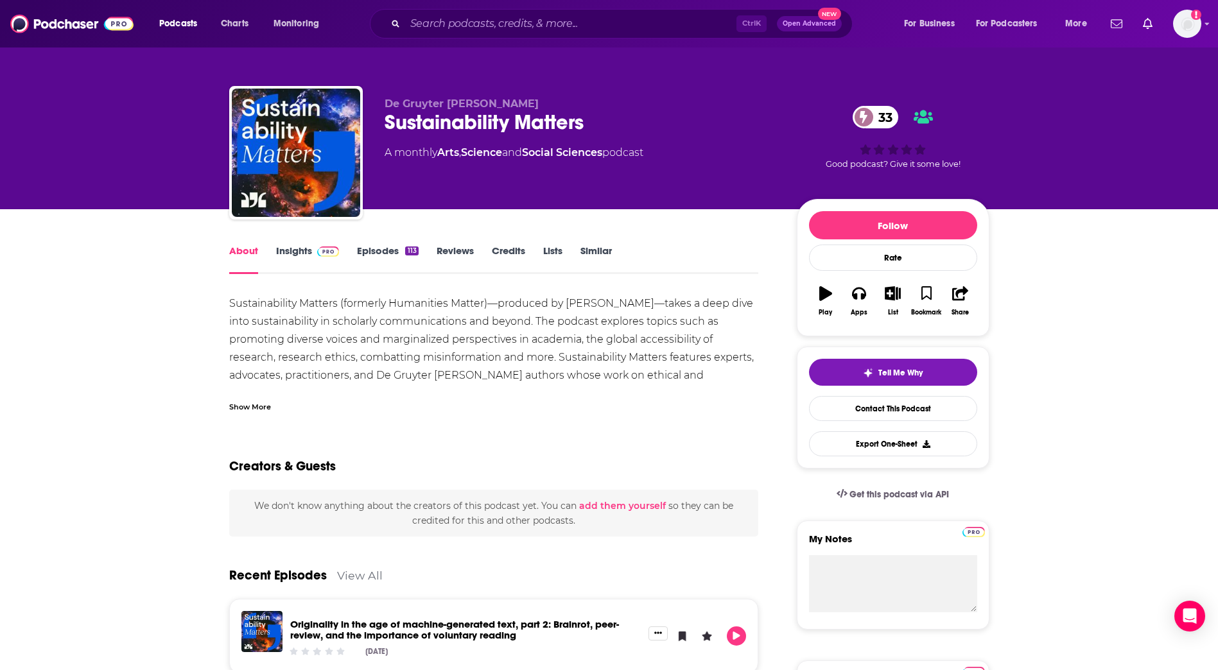
click at [264, 412] on div "Show More" at bounding box center [250, 406] width 42 height 12
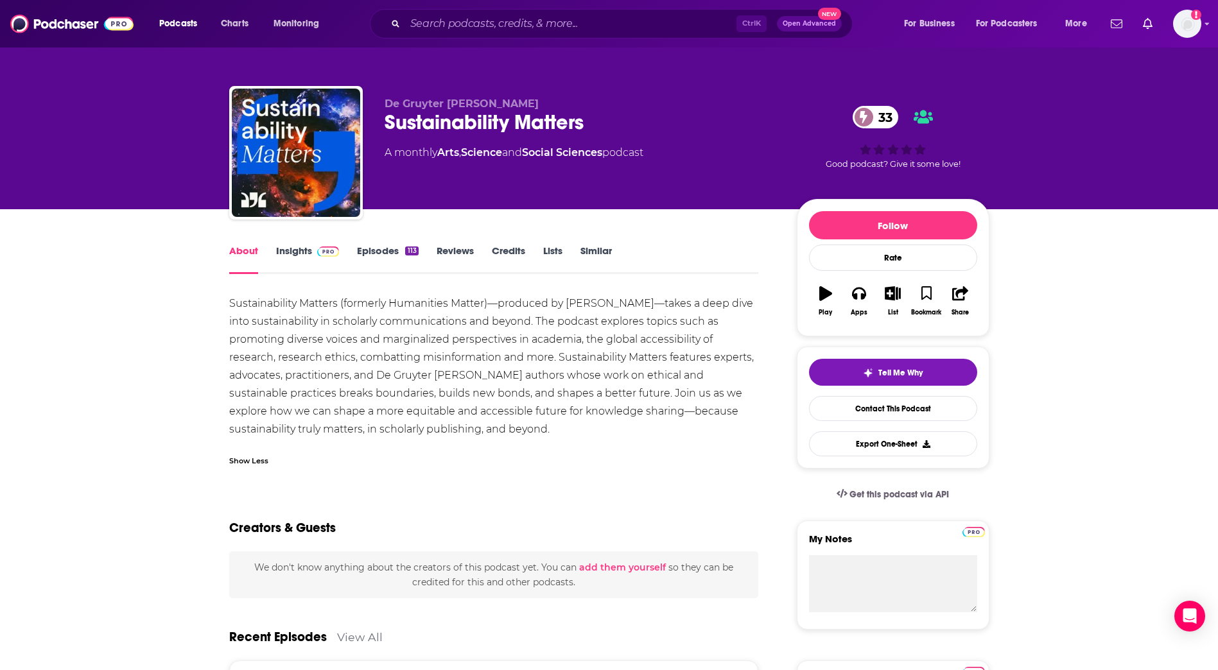
click at [286, 246] on link "Insights" at bounding box center [308, 260] width 64 height 30
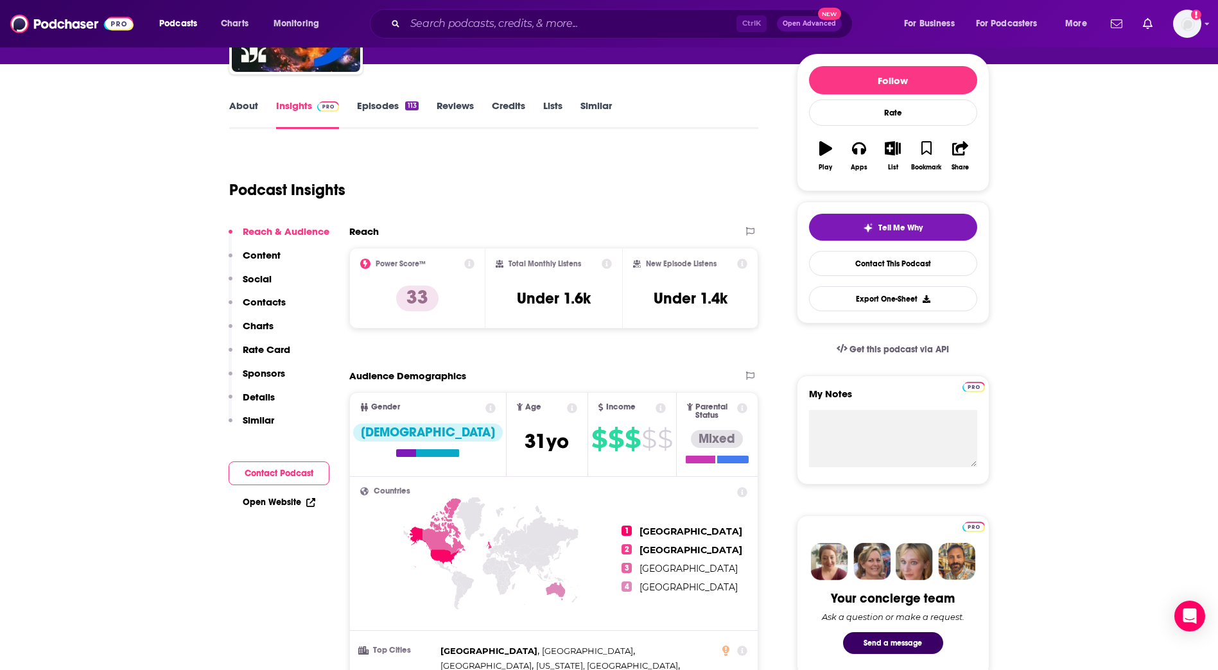
scroll to position [128, 0]
